Goal: Check status

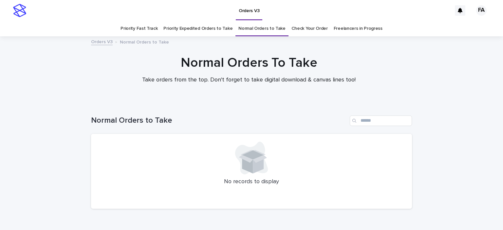
click at [302, 32] on link "Check Your Order" at bounding box center [310, 28] width 36 height 15
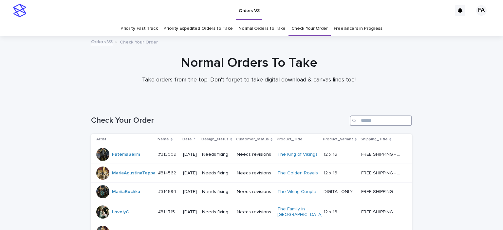
click at [365, 122] on input "Search" at bounding box center [381, 121] width 62 height 10
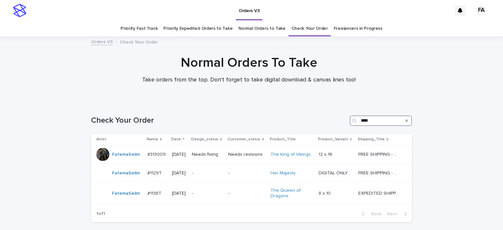
type input "****"
click at [272, 31] on link "Normal Orders to Take" at bounding box center [262, 28] width 47 height 15
